Goal: Task Accomplishment & Management: Manage account settings

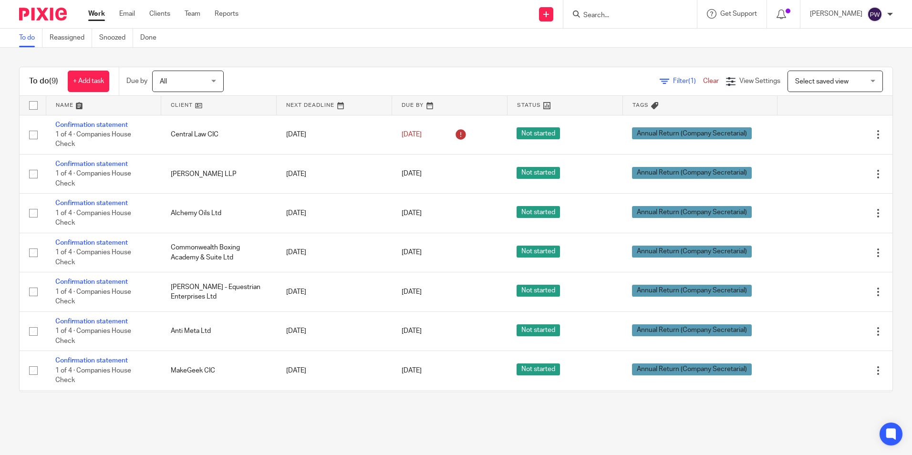
click at [625, 19] on input "Search" at bounding box center [626, 15] width 86 height 9
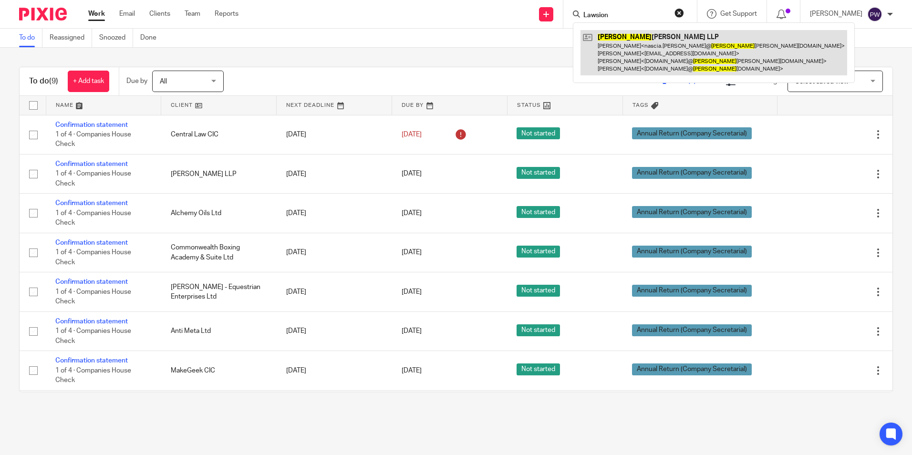
type input "Lawsion"
click at [664, 43] on link at bounding box center [714, 52] width 267 height 45
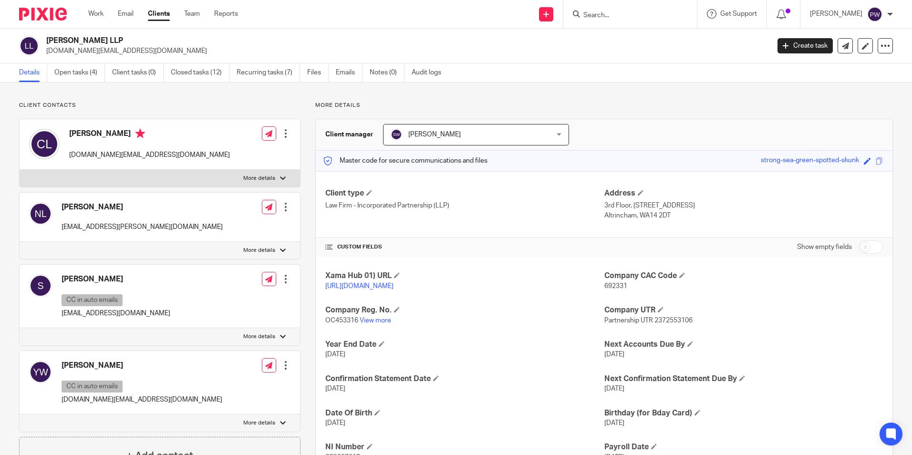
click at [284, 136] on div at bounding box center [286, 134] width 10 height 10
click at [239, 154] on link "Edit contact" at bounding box center [240, 155] width 91 height 14
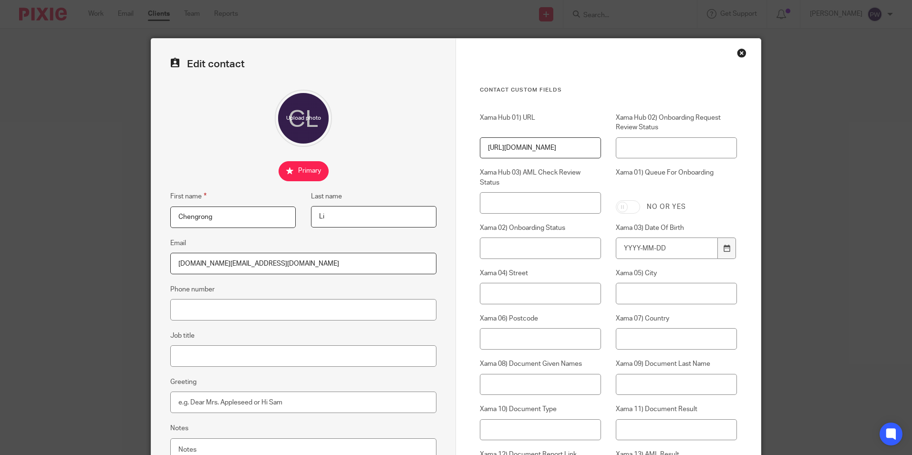
click at [740, 53] on div "Close this dialog window" at bounding box center [742, 53] width 10 height 10
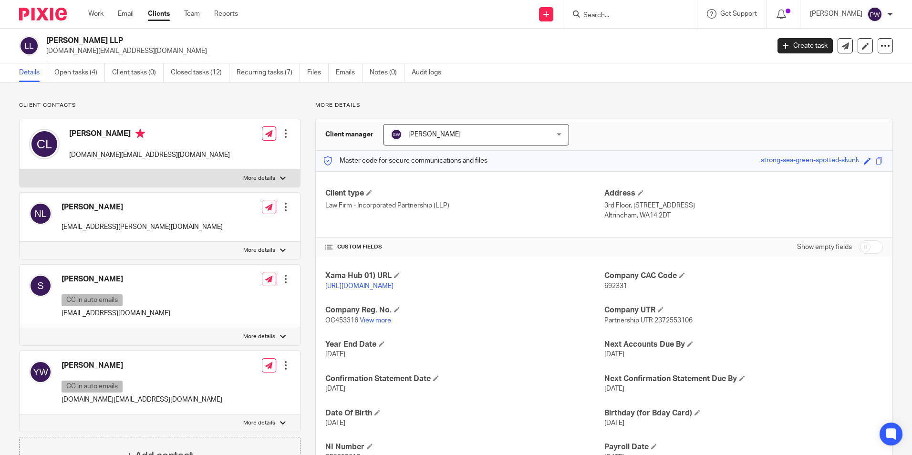
click at [283, 207] on div at bounding box center [286, 207] width 10 height 10
click at [249, 226] on link "Edit contact" at bounding box center [240, 228] width 91 height 14
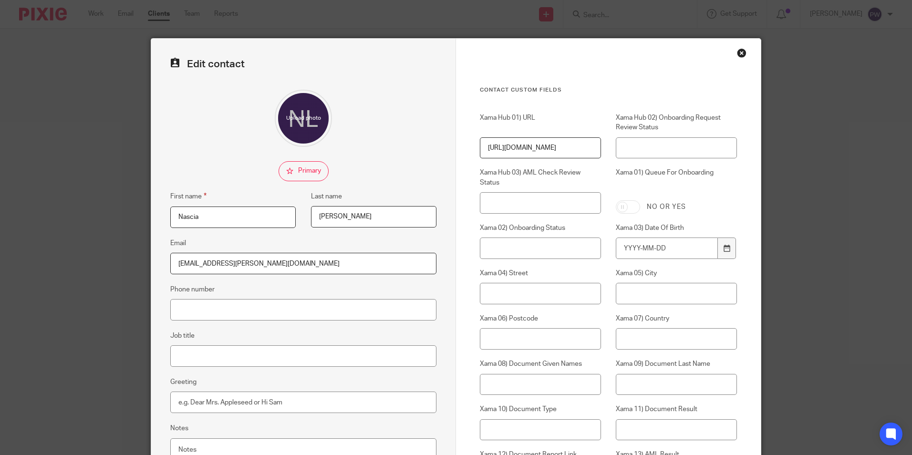
drag, startPoint x: 294, startPoint y: 167, endPoint x: 303, endPoint y: 167, distance: 8.6
click at [294, 167] on input "checkbox" at bounding box center [304, 171] width 50 height 20
checkbox input "true"
click at [738, 53] on div "Close this dialog window" at bounding box center [742, 53] width 10 height 10
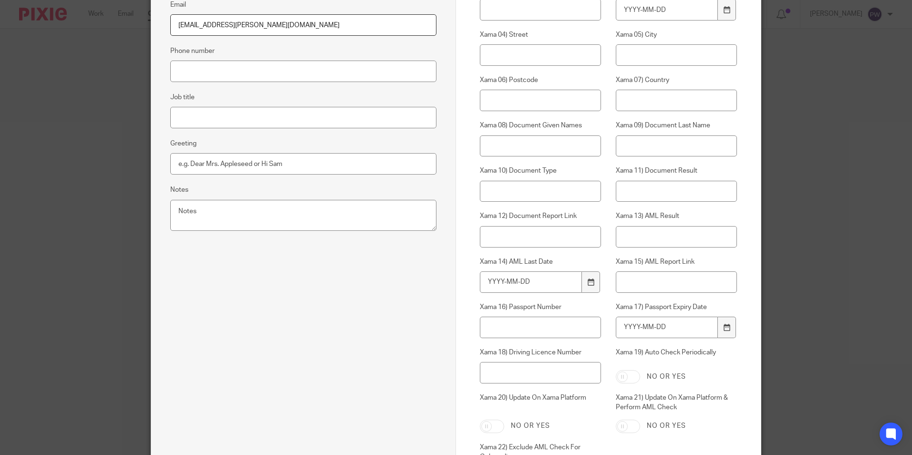
scroll to position [358, 0]
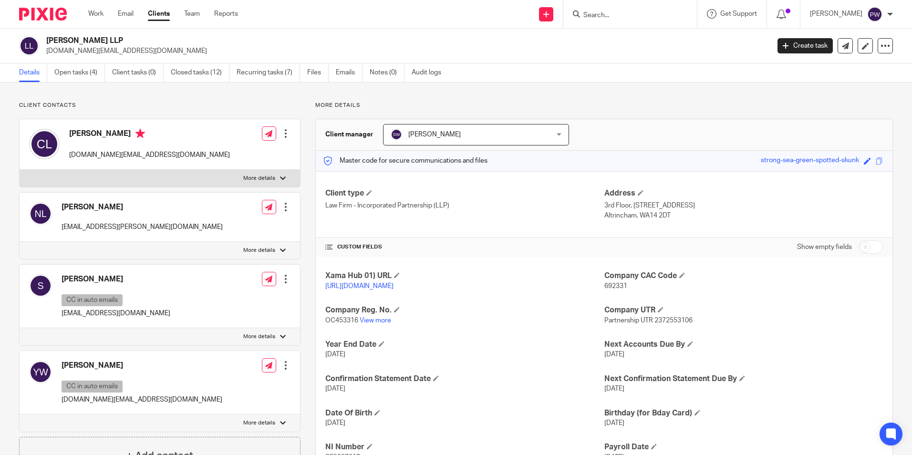
click at [281, 207] on div at bounding box center [286, 207] width 10 height 10
click at [241, 226] on link "Edit contact" at bounding box center [240, 228] width 91 height 14
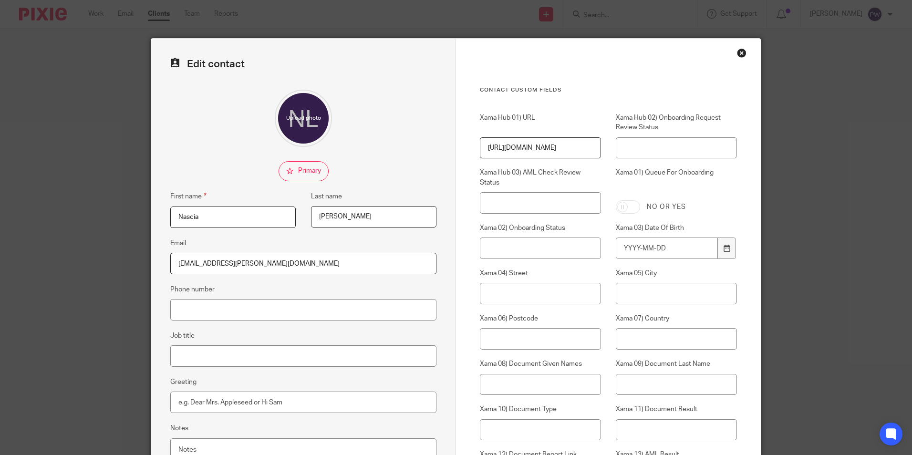
click at [283, 170] on input "checkbox" at bounding box center [304, 171] width 50 height 20
checkbox input "true"
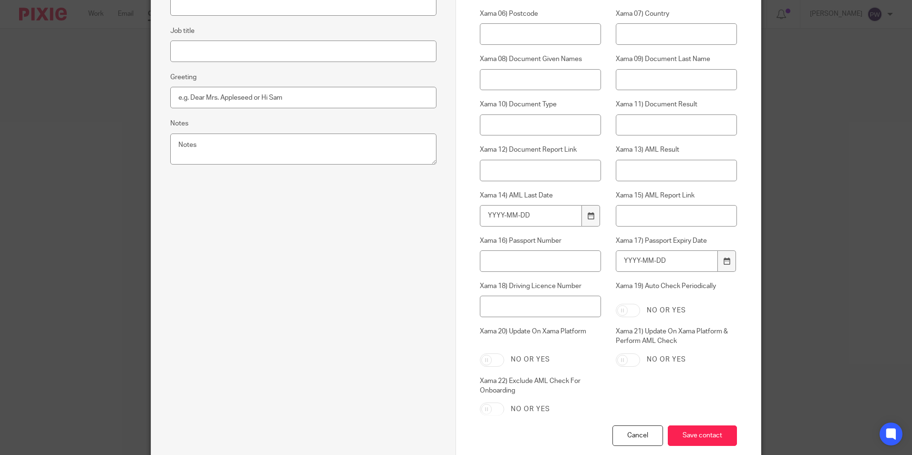
scroll to position [358, 0]
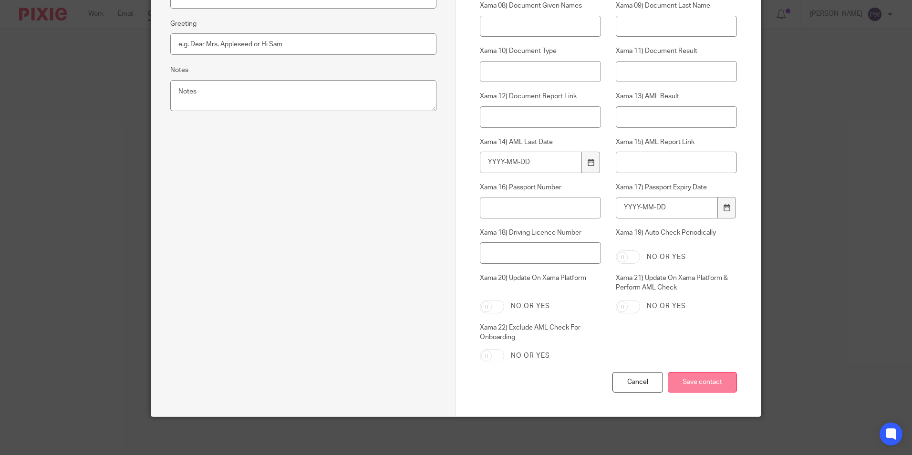
click at [706, 382] on input "Save contact" at bounding box center [702, 382] width 69 height 21
click at [700, 383] on input "Save contact" at bounding box center [702, 382] width 69 height 21
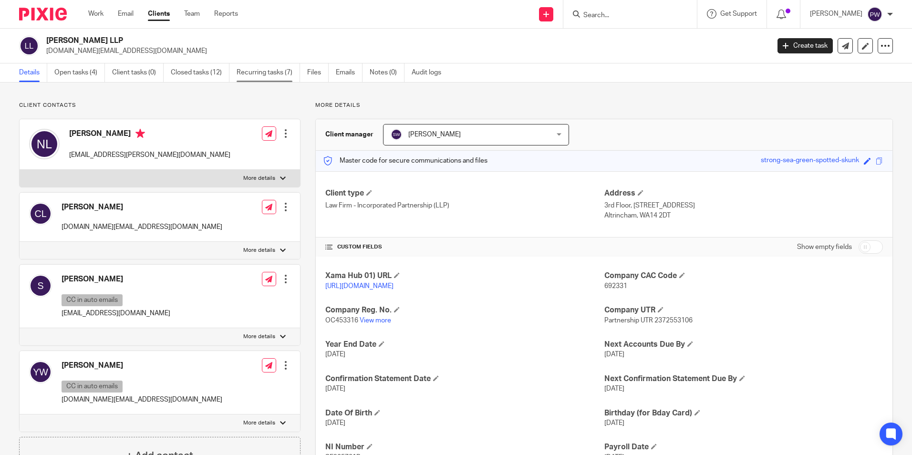
click at [257, 72] on link "Recurring tasks (7)" at bounding box center [268, 72] width 63 height 19
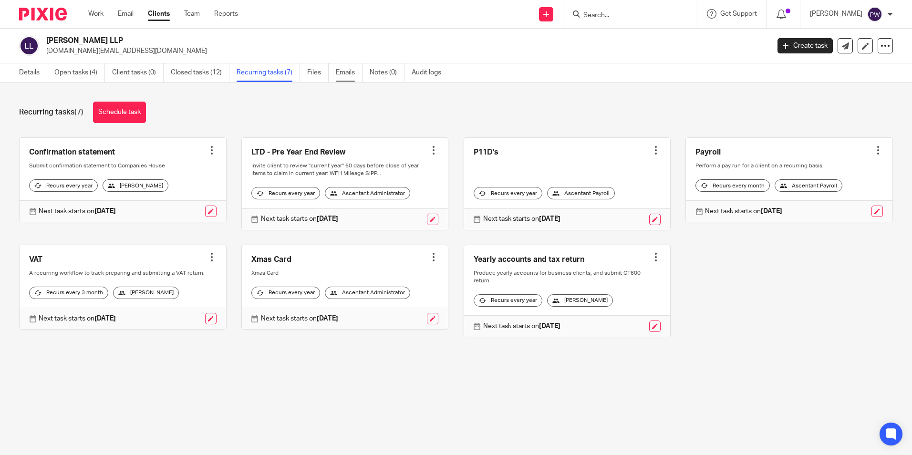
click at [345, 72] on link "Emails" at bounding box center [349, 72] width 27 height 19
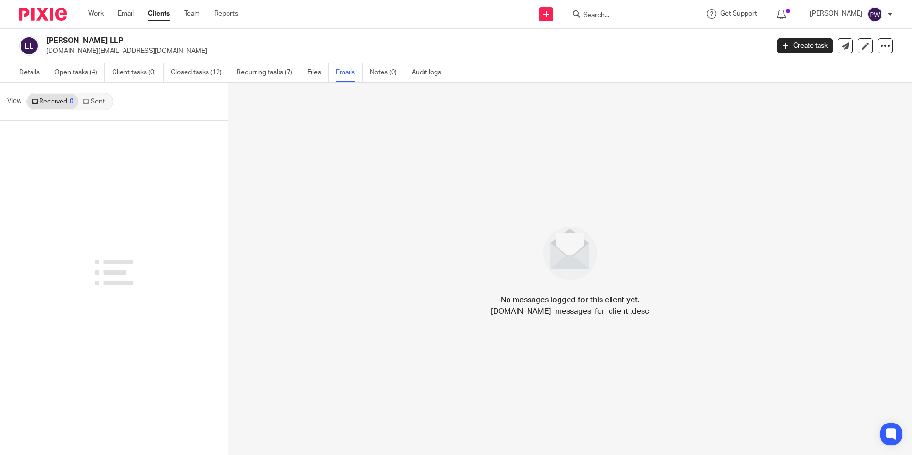
click at [90, 103] on link "Sent" at bounding box center [94, 101] width 33 height 15
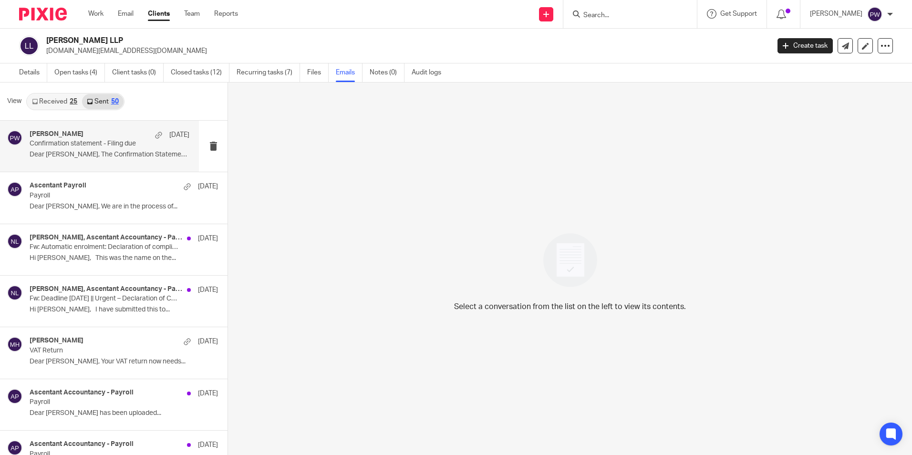
click at [102, 147] on p "Confirmation statement - Filing due" at bounding box center [94, 144] width 128 height 8
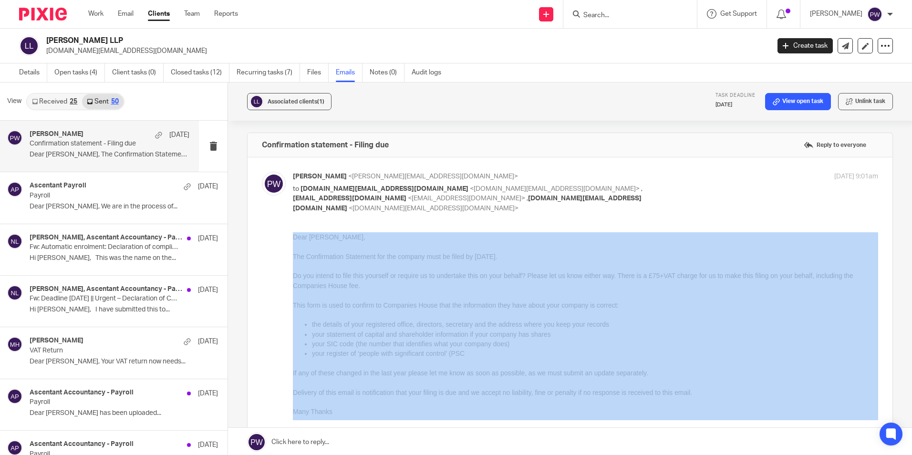
drag, startPoint x: 430, startPoint y: 408, endPoint x: 282, endPoint y: 235, distance: 227.7
click at [282, 235] on div "Forward" at bounding box center [570, 342] width 616 height 221
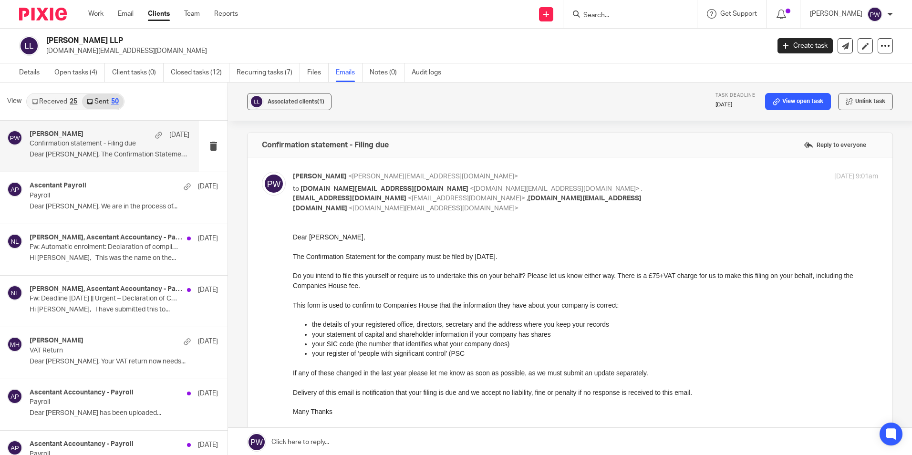
drag, startPoint x: 575, startPoint y: 467, endPoint x: 323, endPoint y: 251, distance: 331.2
drag, startPoint x: 323, startPoint y: 251, endPoint x: 499, endPoint y: 254, distance: 175.1
click at [499, 254] on p "The Confirmation Statement for the company must be filed by [DATE]." at bounding box center [585, 257] width 585 height 10
click at [383, 398] on div "Dear [PERSON_NAME], The Confirmation Statement for the company must be filed by…" at bounding box center [585, 324] width 585 height 185
drag, startPoint x: 383, startPoint y: 398, endPoint x: 368, endPoint y: 414, distance: 22.0
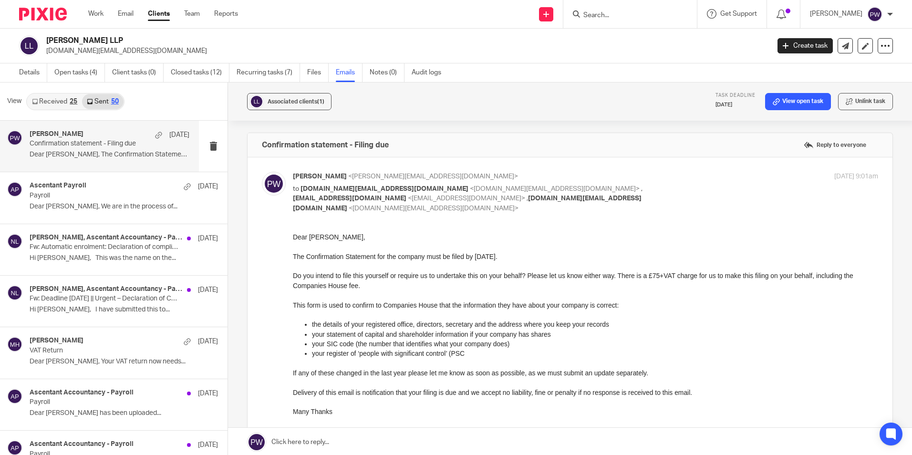
click at [368, 414] on p "Many Thanks" at bounding box center [585, 412] width 585 height 10
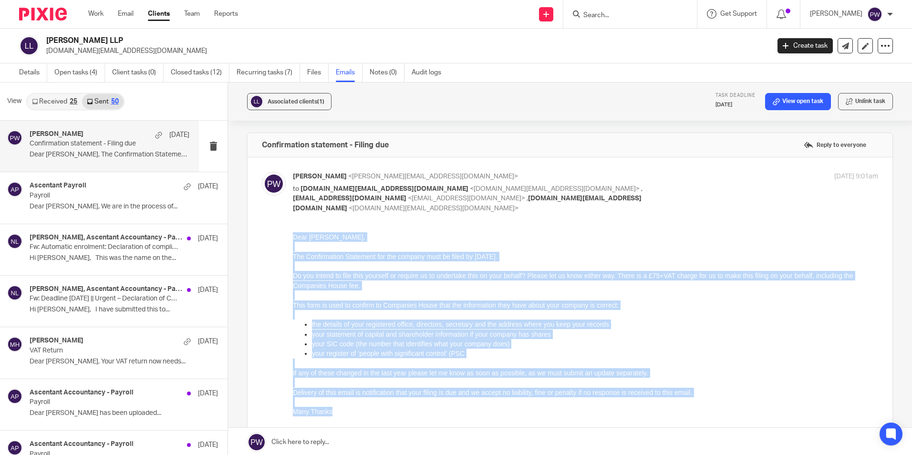
drag, startPoint x: 365, startPoint y: 414, endPoint x: 285, endPoint y: 238, distance: 193.2
click html "Dear [PERSON_NAME], The Confirmation Statement for the company must be filed by…"
drag, startPoint x: 285, startPoint y: 238, endPoint x: 307, endPoint y: 236, distance: 22.0
copy div "Dear [PERSON_NAME], The Confirmation Statement for the company must be filed by…"
